Goal: Navigation & Orientation: Find specific page/section

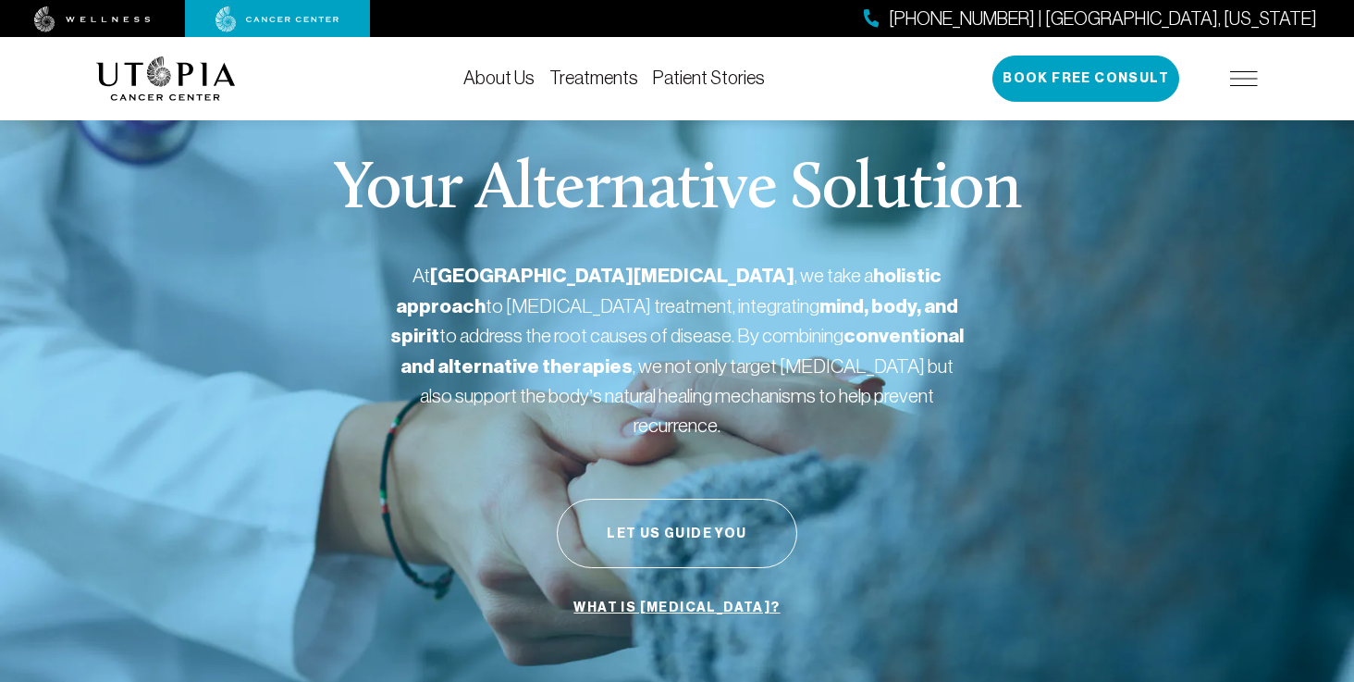
click at [526, 86] on link "About Us" at bounding box center [498, 78] width 71 height 20
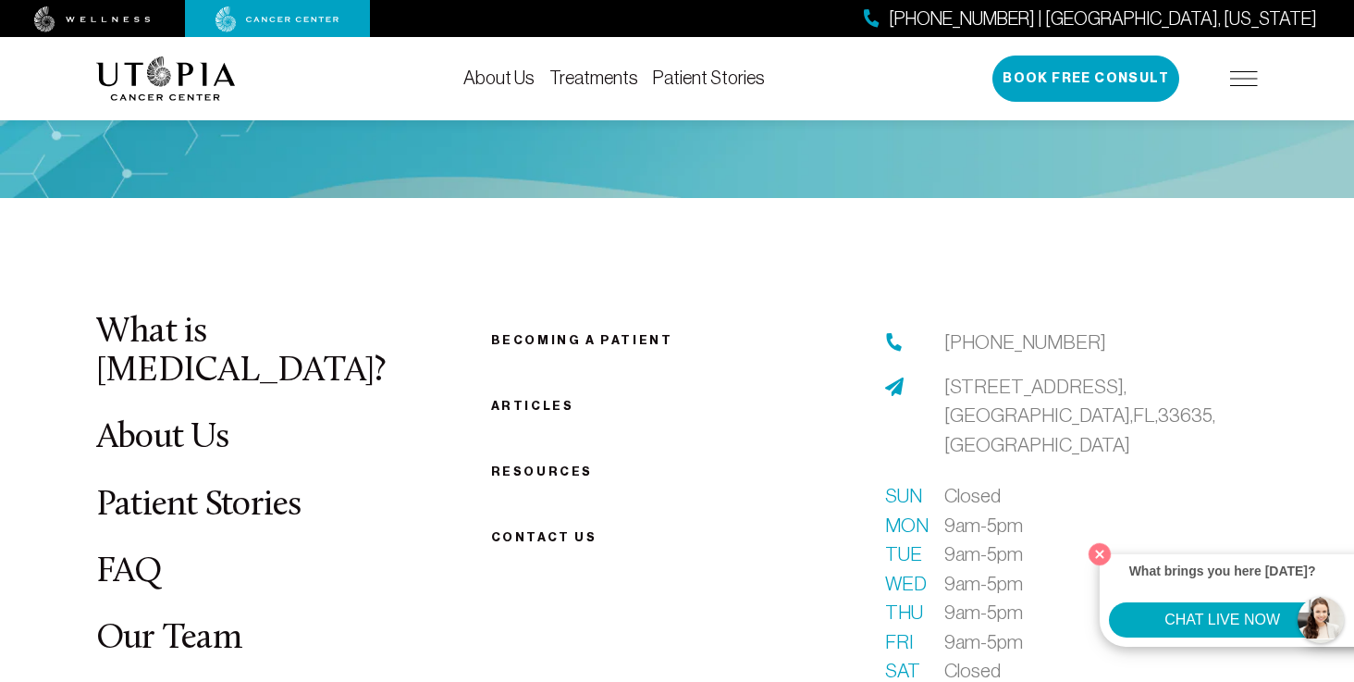
scroll to position [9418, 0]
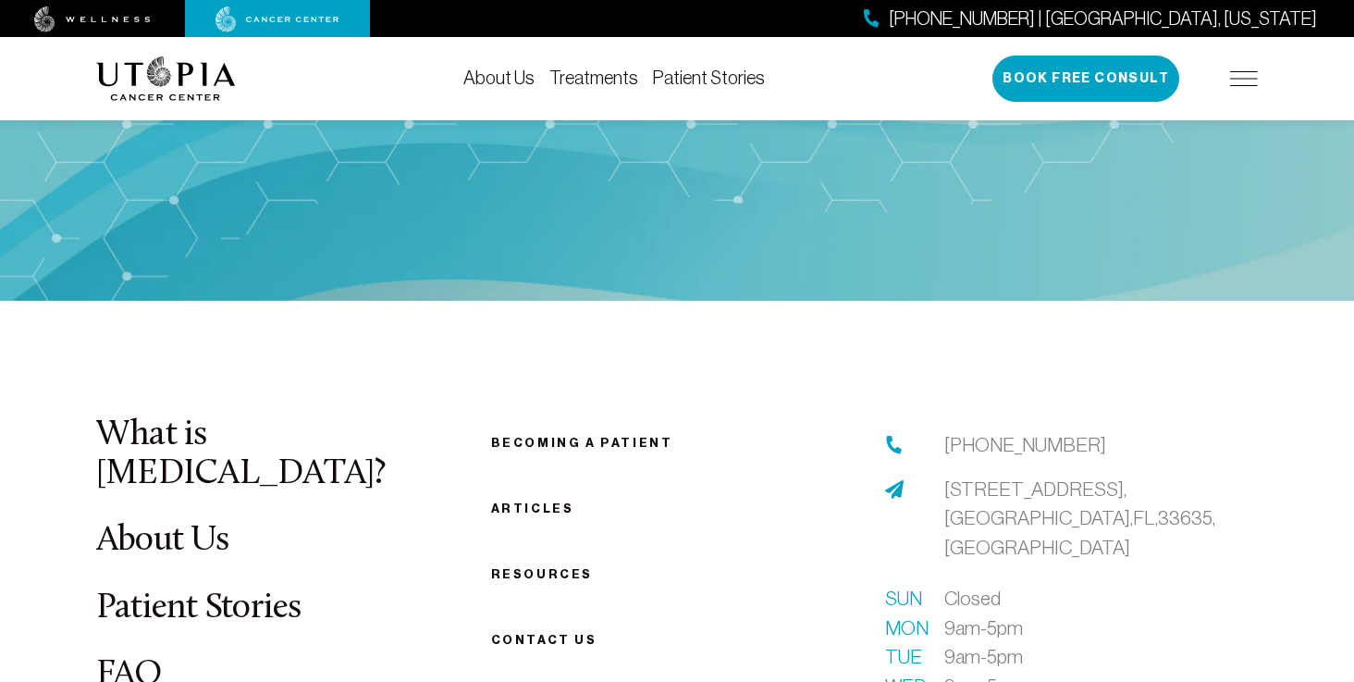
click at [1239, 76] on img at bounding box center [1244, 78] width 28 height 15
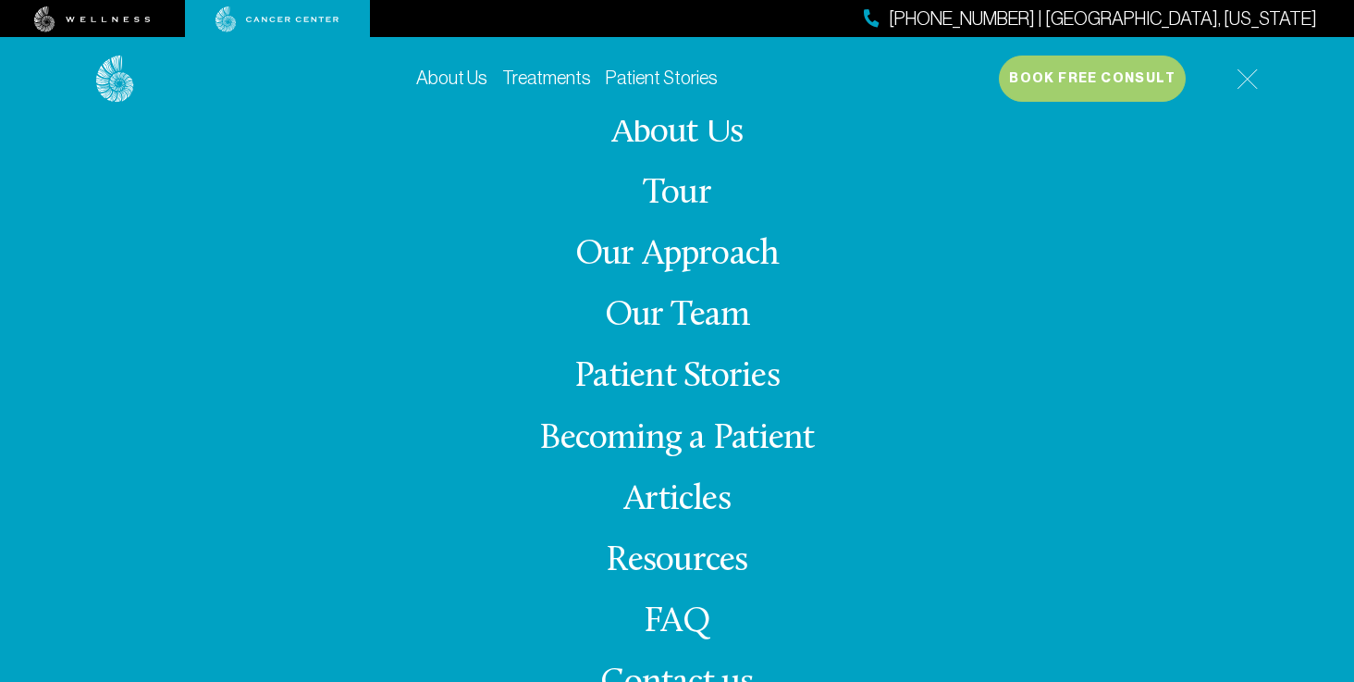
click at [677, 566] on link "Resources" at bounding box center [677, 561] width 142 height 36
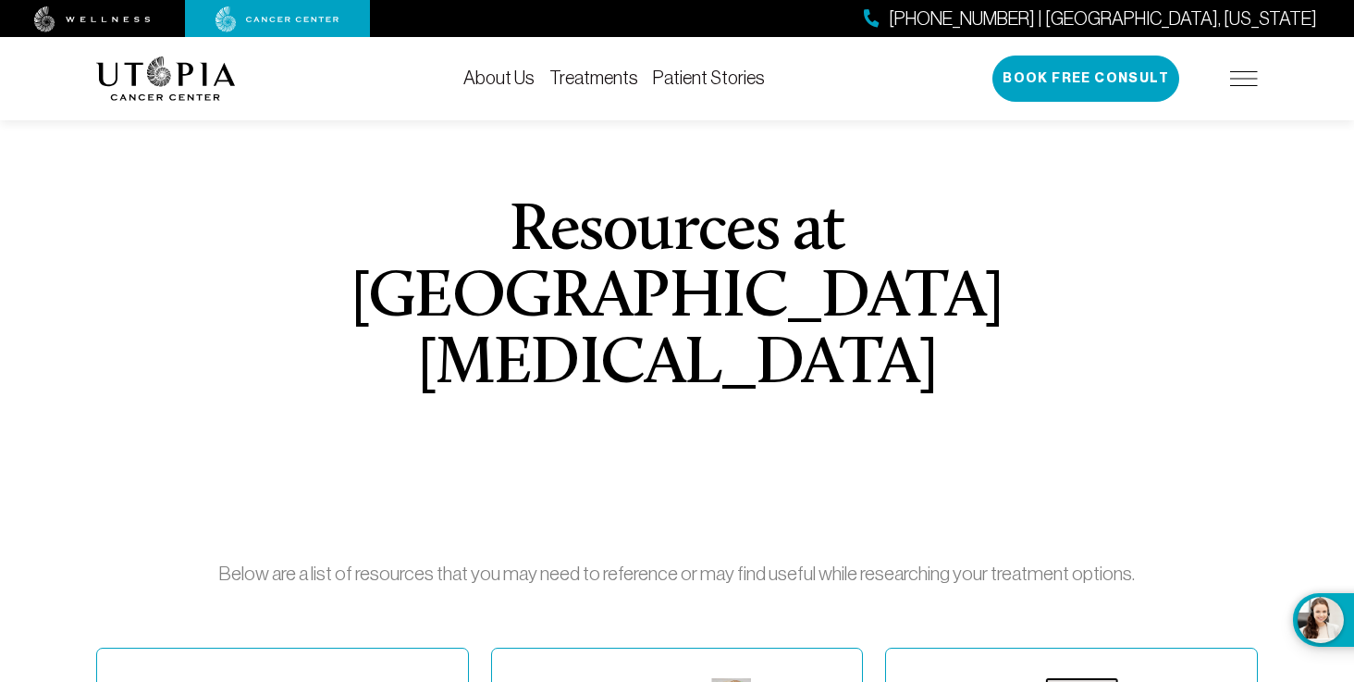
click at [1253, 69] on div "[PHONE_NUMBER] | [GEOGRAPHIC_DATA], [US_STATE] Book Free Consult" at bounding box center [1126, 79] width 266 height 46
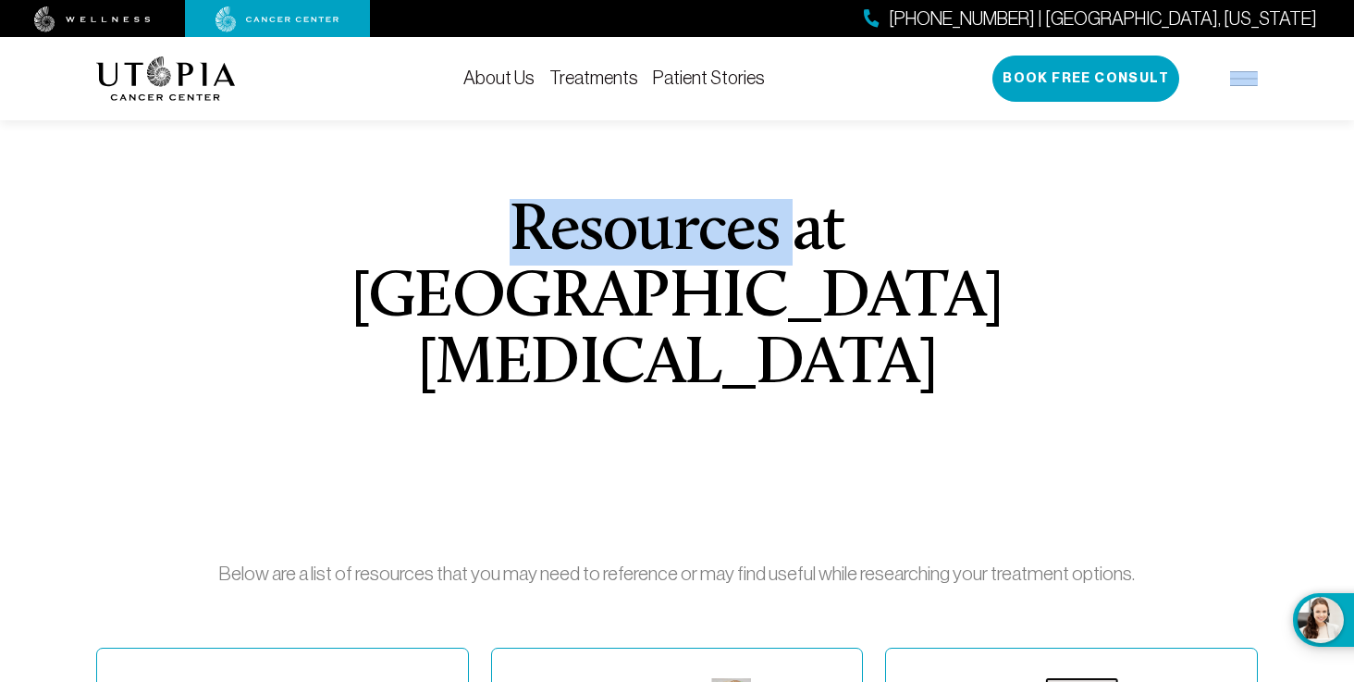
click at [1251, 70] on div "[PHONE_NUMBER] | [GEOGRAPHIC_DATA], [US_STATE] Book Free Consult" at bounding box center [1126, 79] width 266 height 46
click at [1245, 77] on img at bounding box center [1244, 78] width 28 height 15
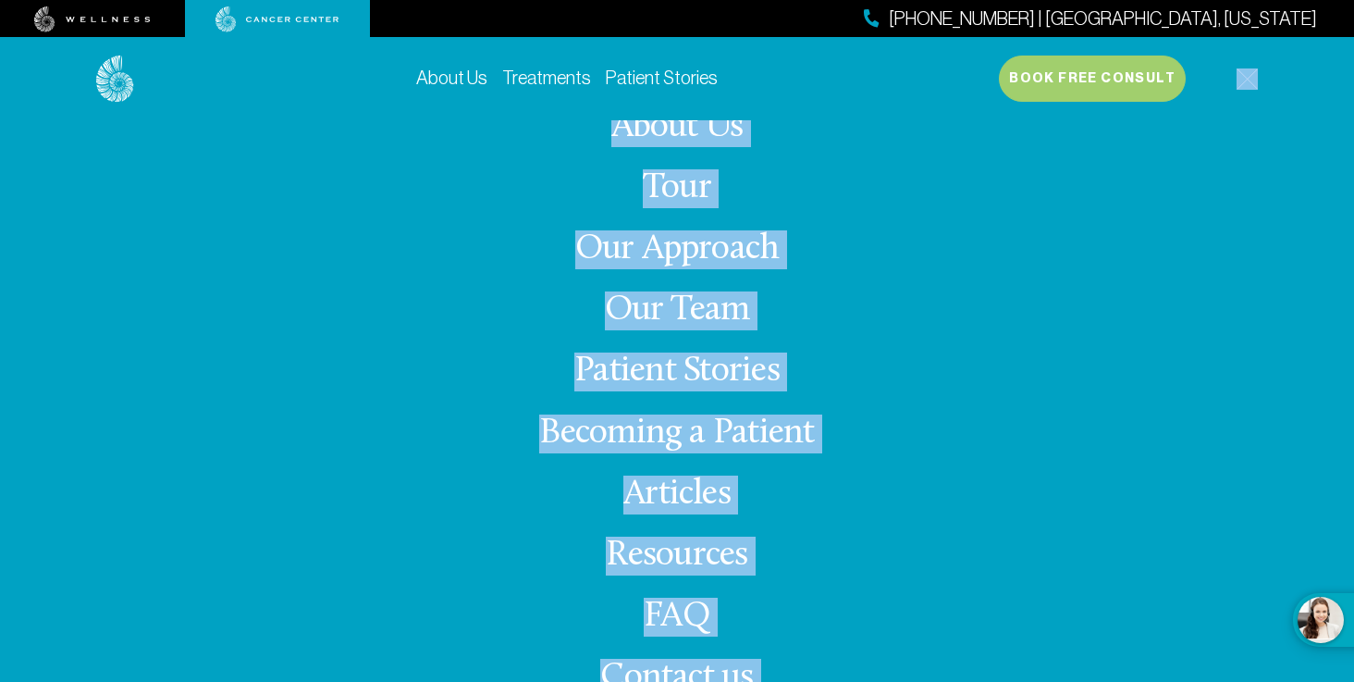
scroll to position [6, 0]
click at [1012, 449] on div "About Us Tour Our Approach Our Team Patient Stories Becoming a Patient Articles…" at bounding box center [677, 419] width 1162 height 599
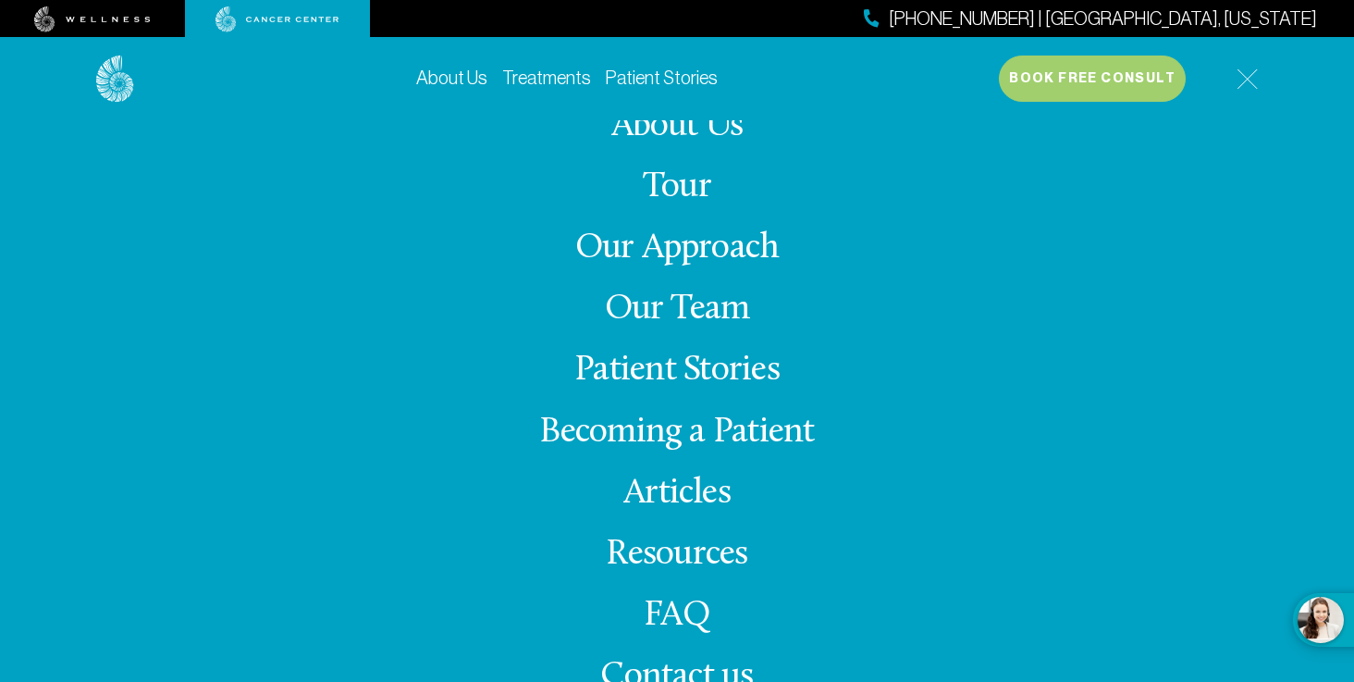
click at [688, 183] on link "Tour" at bounding box center [677, 187] width 68 height 36
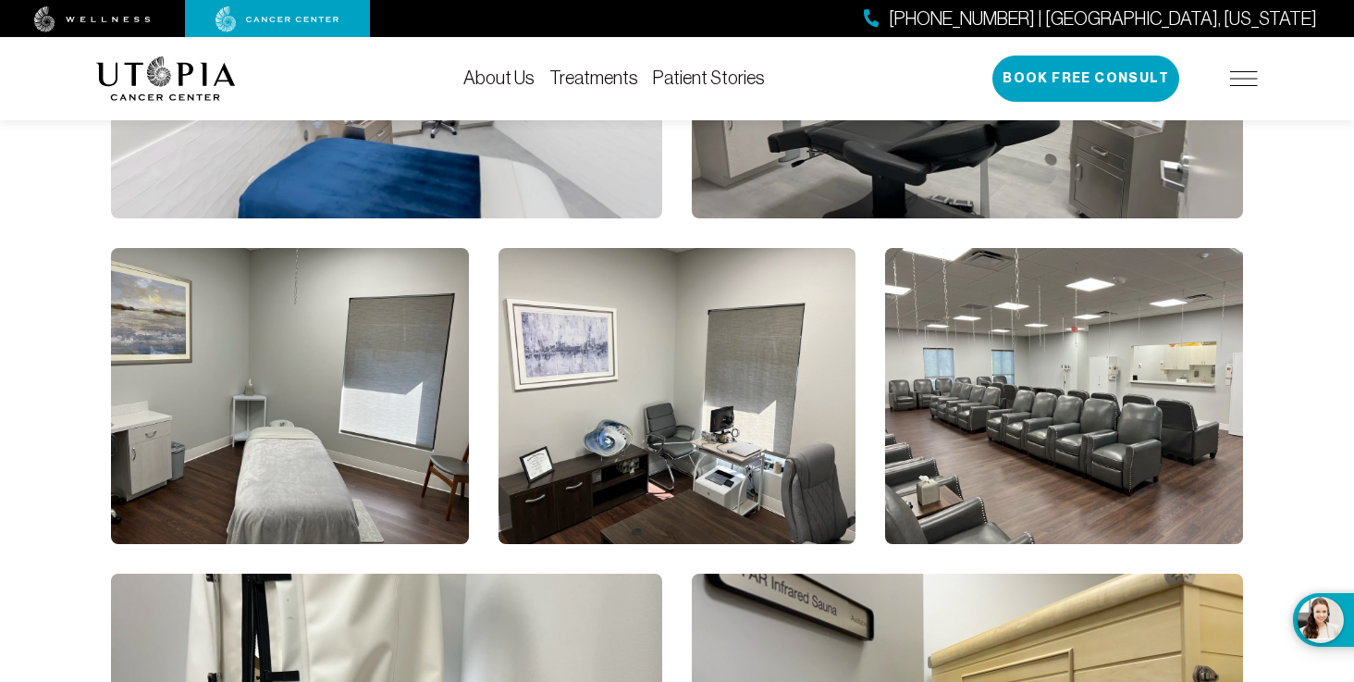
scroll to position [2128, 0]
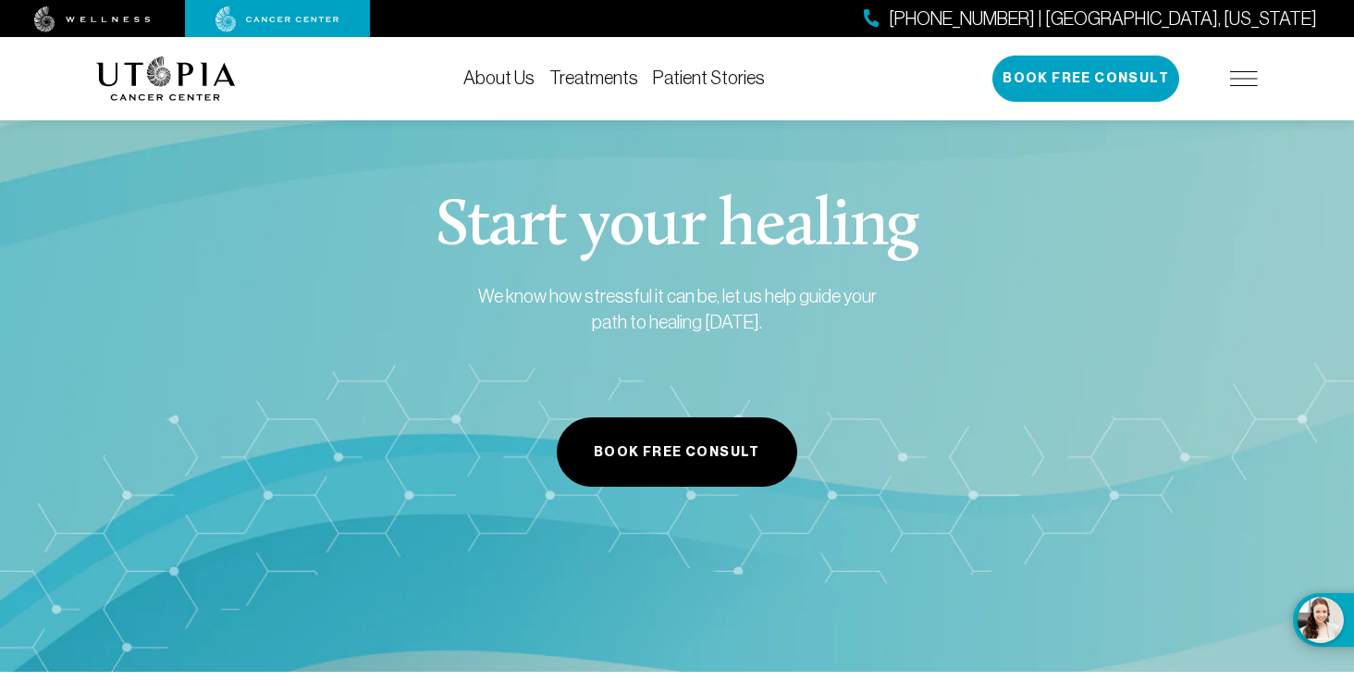
scroll to position [7505, 0]
